Goal: Find specific page/section: Find specific page/section

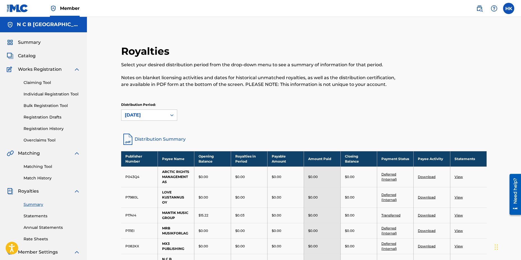
click at [34, 45] on span "Summary" at bounding box center [29, 42] width 23 height 7
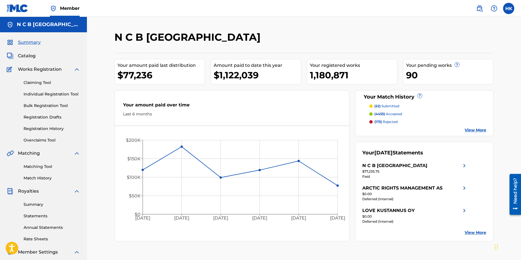
click at [478, 10] on img at bounding box center [479, 8] width 7 height 7
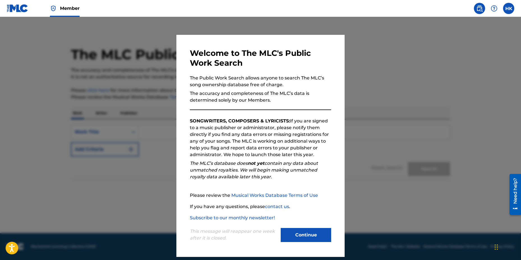
click at [306, 230] on button "Continue" at bounding box center [306, 235] width 50 height 14
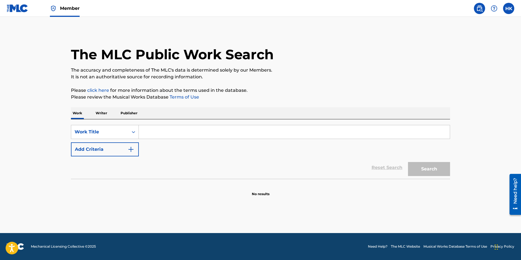
click at [25, 9] on img at bounding box center [18, 8] width 22 height 8
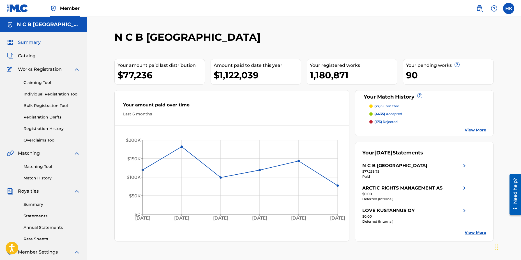
click at [29, 202] on link "Summary" at bounding box center [52, 204] width 57 height 6
